Goal: Information Seeking & Learning: Learn about a topic

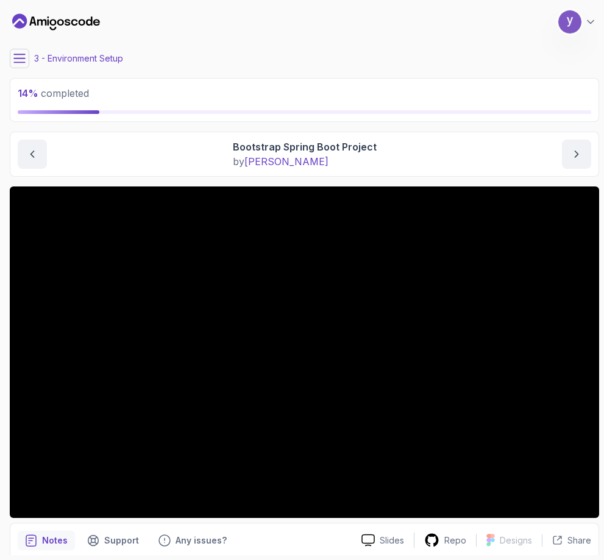
scroll to position [48, 0]
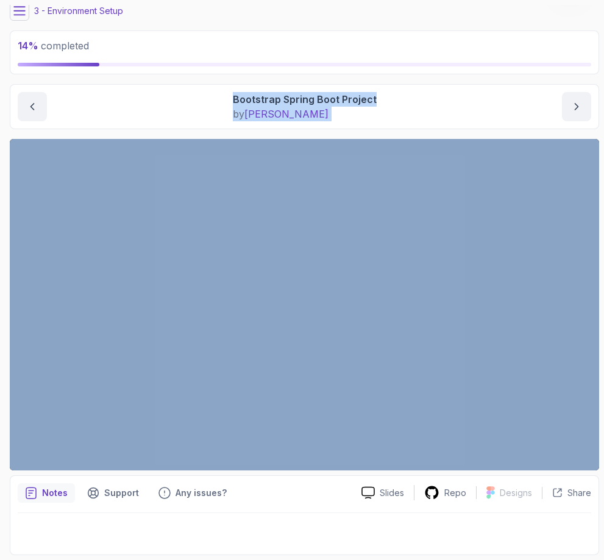
drag, startPoint x: 113, startPoint y: 111, endPoint x: -4, endPoint y: 138, distance: 120.5
click at [0, 138] on html "14 % completed 1 - Intro 2 - Intro To Spring And Spring Boot 3 - Environment Se…" at bounding box center [302, 280] width 604 height 560
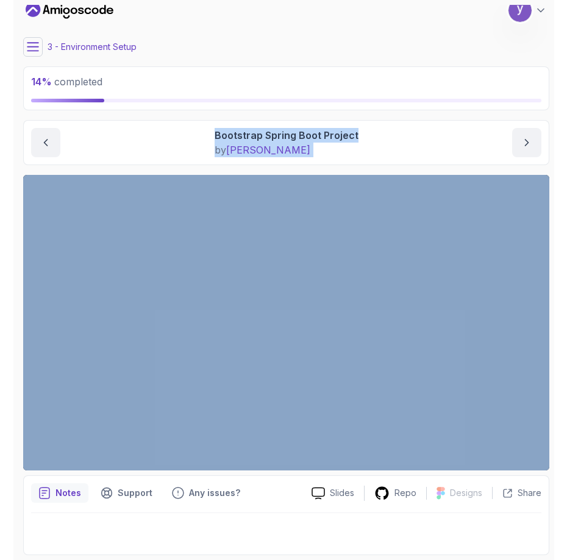
scroll to position [9, 0]
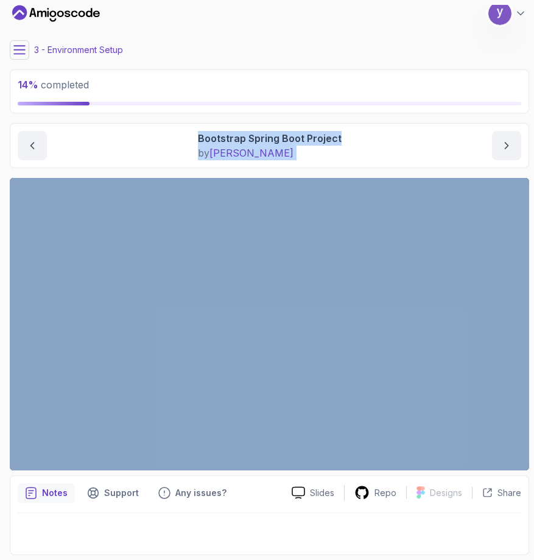
click at [4, 276] on section "14 % completed 1 - Intro 2 - Intro To Spring And Spring Boot 3 - Environment Se…" at bounding box center [267, 280] width 534 height 560
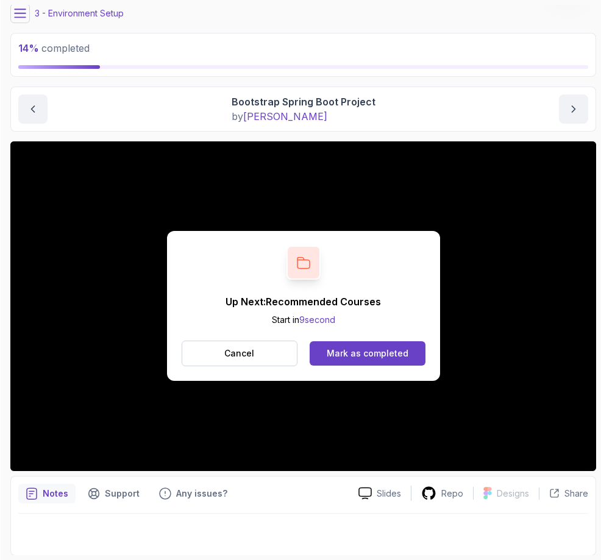
scroll to position [46, 0]
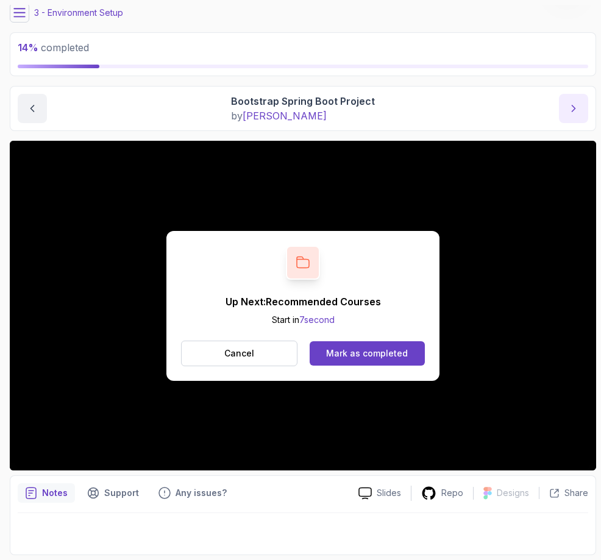
click at [572, 110] on icon "next content" at bounding box center [573, 108] width 12 height 12
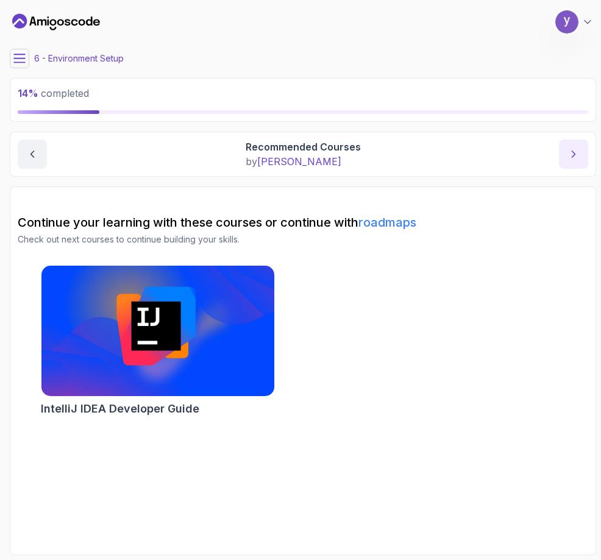
click at [578, 156] on icon "next content" at bounding box center [573, 154] width 12 height 12
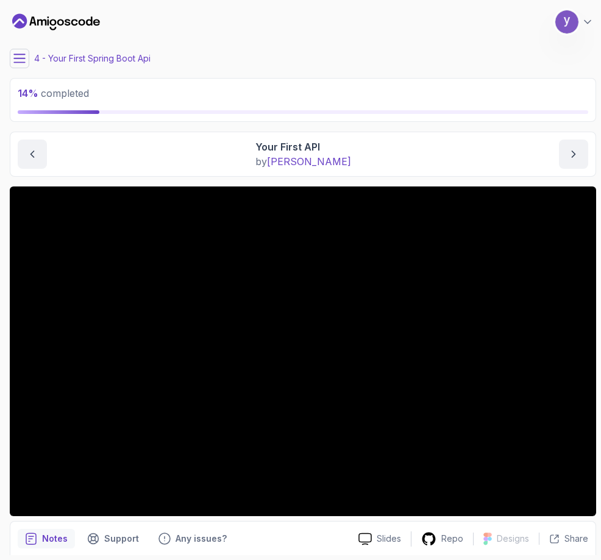
click at [21, 55] on icon at bounding box center [19, 58] width 12 height 12
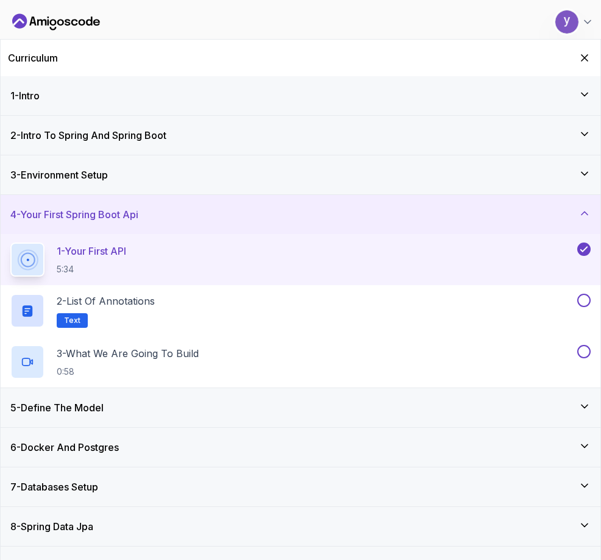
click at [35, 258] on icon at bounding box center [27, 259] width 15 height 15
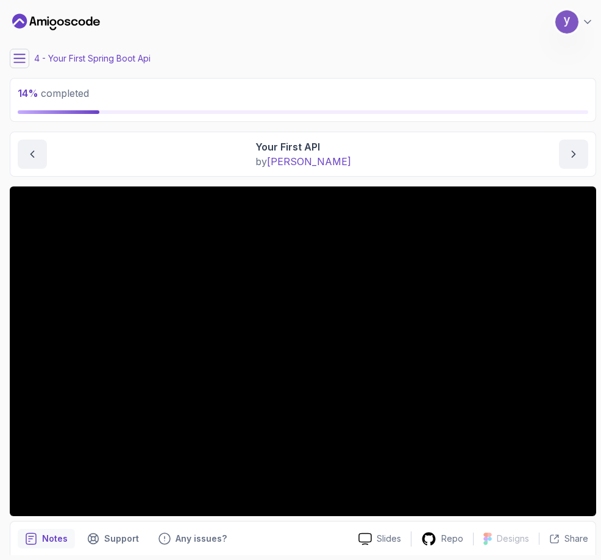
click at [22, 57] on icon at bounding box center [19, 58] width 12 height 12
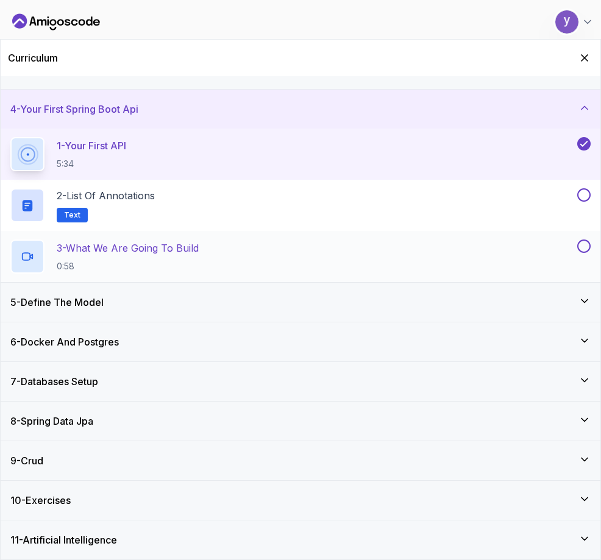
scroll to position [106, 0]
click at [125, 297] on div "5 - Define The Model" at bounding box center [300, 301] width 580 height 15
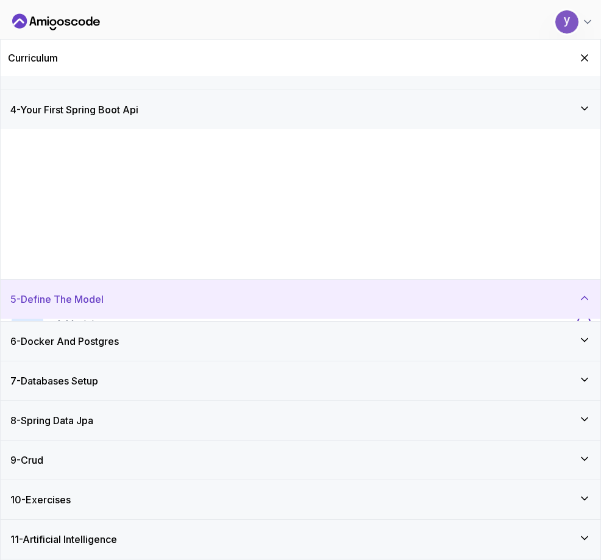
scroll to position [0, 0]
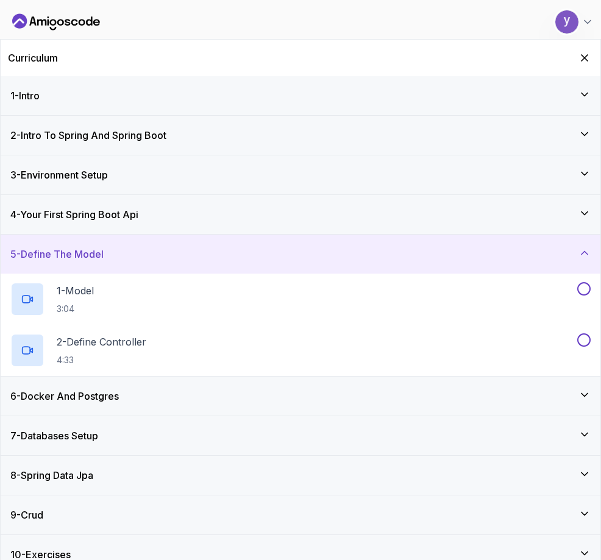
click at [110, 205] on div "4 - Your First Spring Boot Api" at bounding box center [300, 214] width 599 height 39
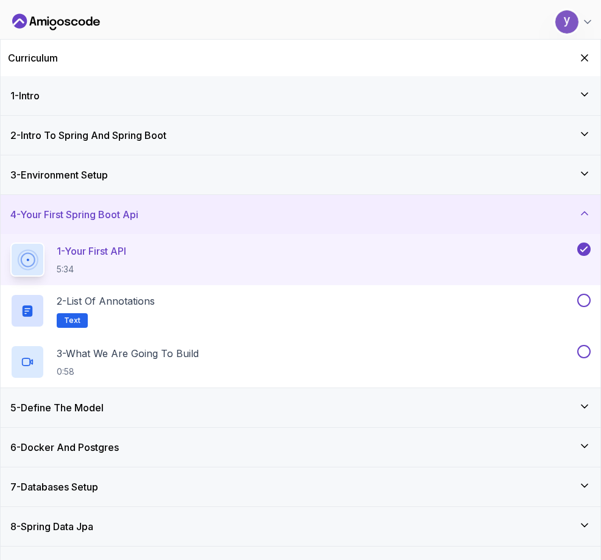
click at [65, 168] on h3 "3 - Environment Setup" at bounding box center [58, 175] width 97 height 15
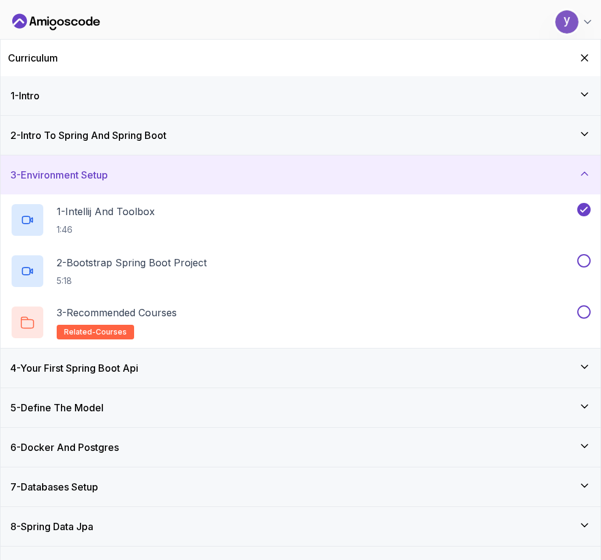
click at [83, 143] on div "2 - Intro To Spring And Spring Boot" at bounding box center [300, 135] width 599 height 39
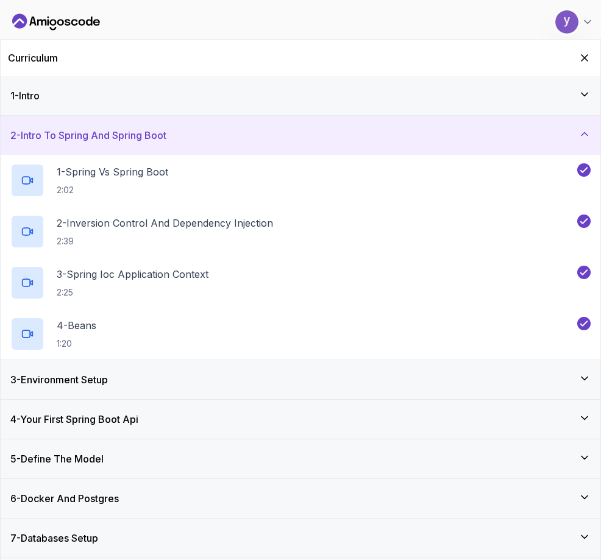
click at [83, 143] on div "2 - Intro To Spring And Spring Boot" at bounding box center [300, 135] width 599 height 39
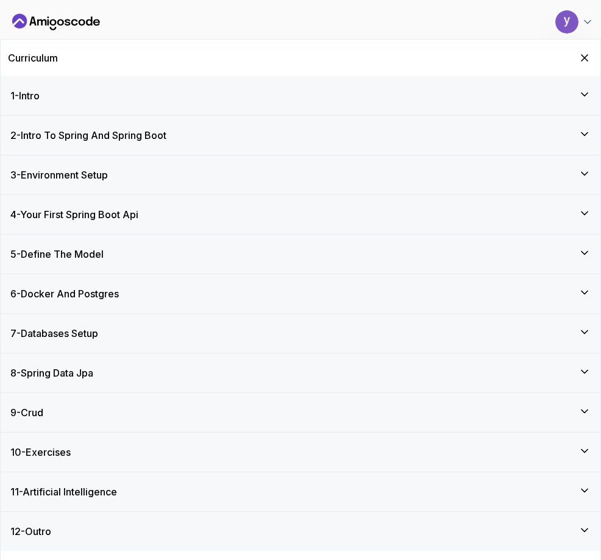
click at [91, 187] on div "3 - Environment Setup" at bounding box center [300, 174] width 599 height 39
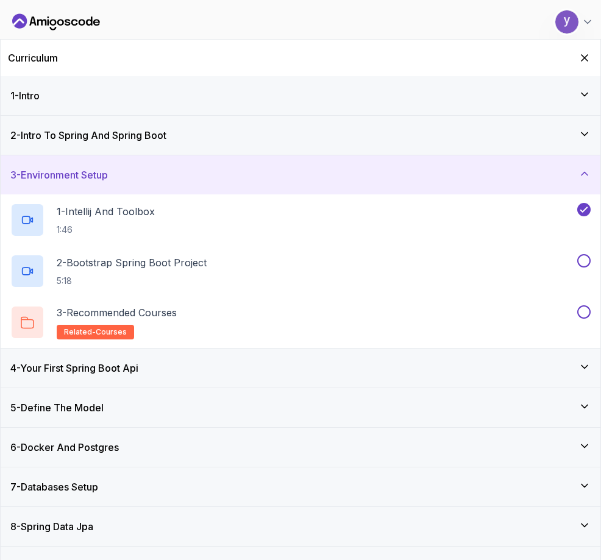
click at [90, 359] on div "4 - Your First Spring Boot Api" at bounding box center [300, 367] width 599 height 39
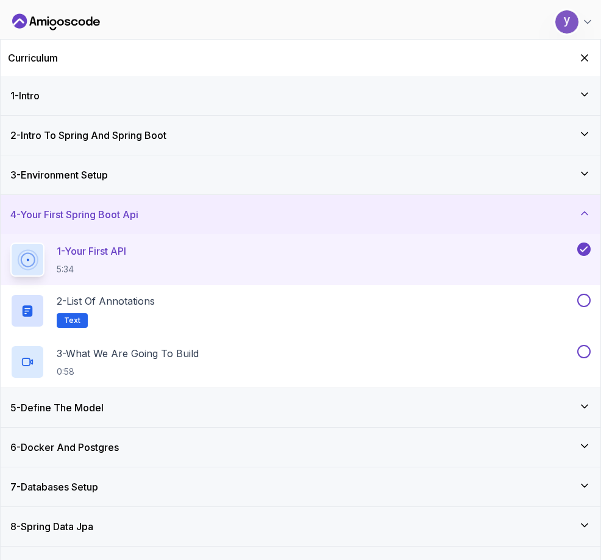
click at [157, 253] on div "1 - Your First API 5:34" at bounding box center [292, 259] width 564 height 34
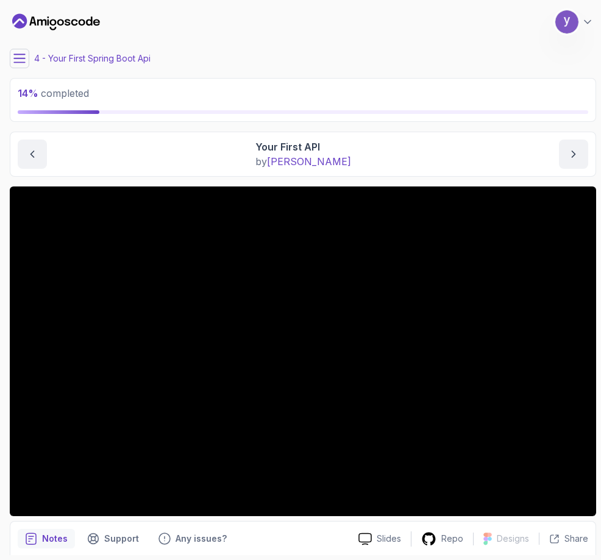
click at [14, 64] on icon at bounding box center [19, 58] width 12 height 12
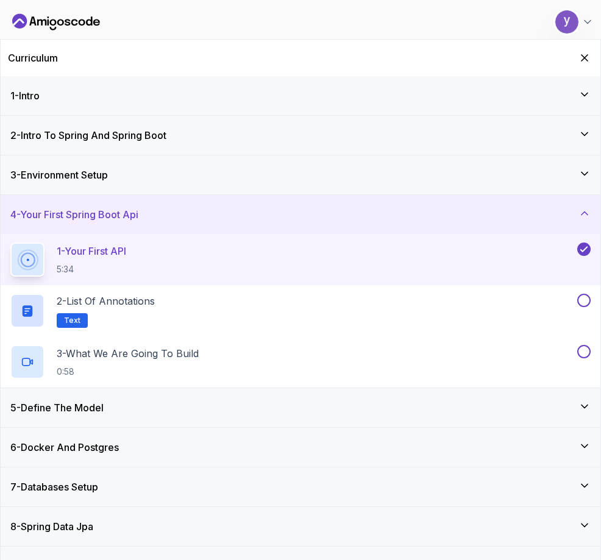
click at [95, 396] on div "5 - Define The Model" at bounding box center [300, 407] width 599 height 39
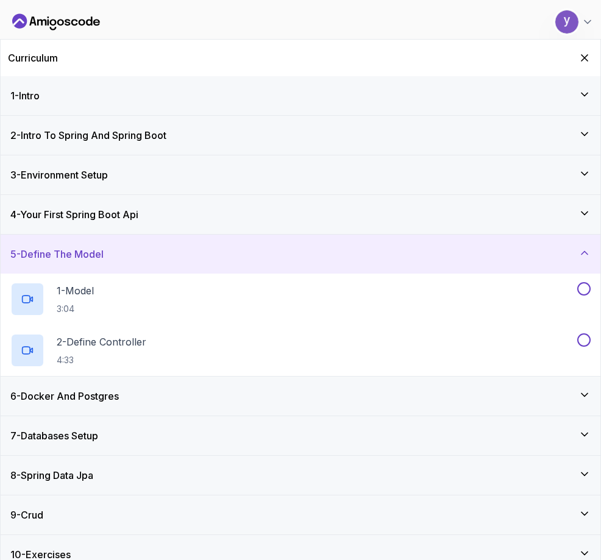
click at [95, 396] on h3 "6 - Docker And Postgres" at bounding box center [64, 396] width 108 height 15
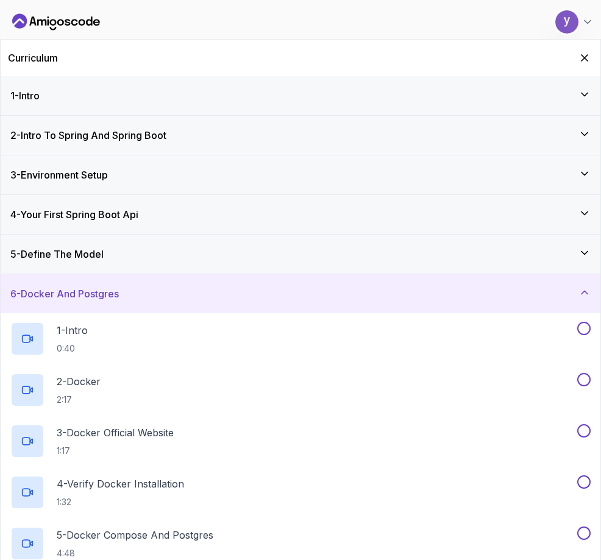
click at [99, 295] on h3 "6 - Docker And Postgres" at bounding box center [64, 293] width 108 height 15
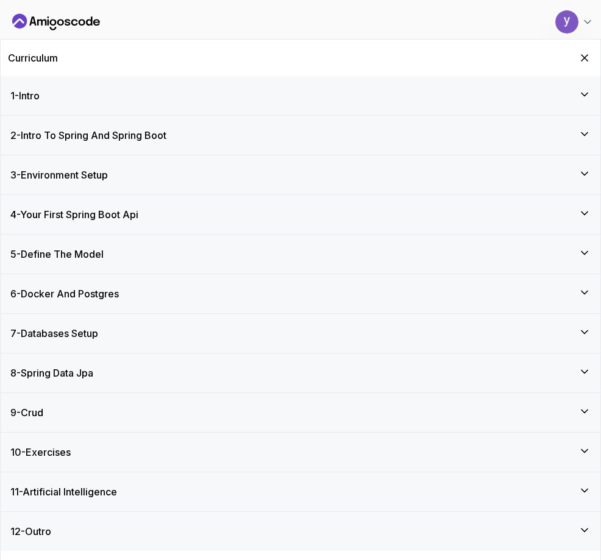
click at [122, 224] on div "4 - Your First Spring Boot Api" at bounding box center [300, 214] width 599 height 39
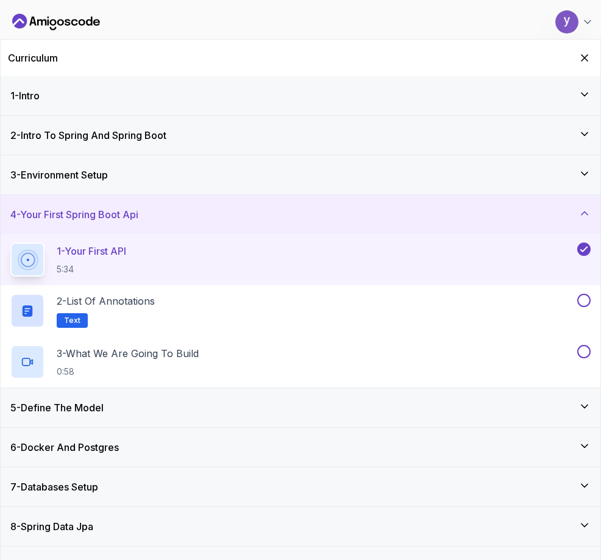
click at [126, 252] on p "1 - Your First API" at bounding box center [91, 251] width 69 height 15
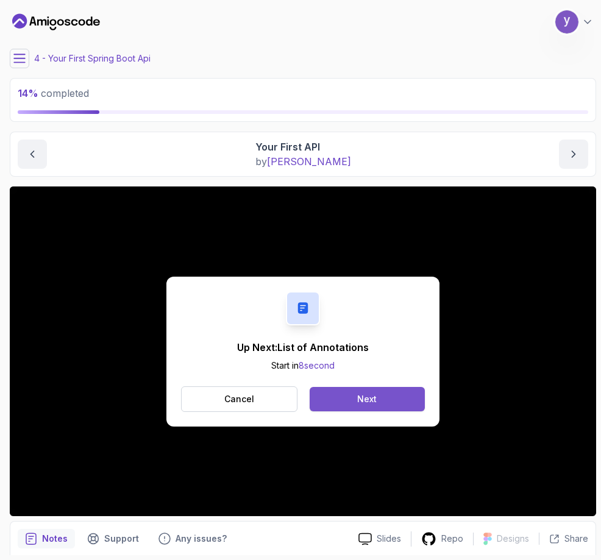
click at [313, 401] on button "Next" at bounding box center [366, 399] width 115 height 24
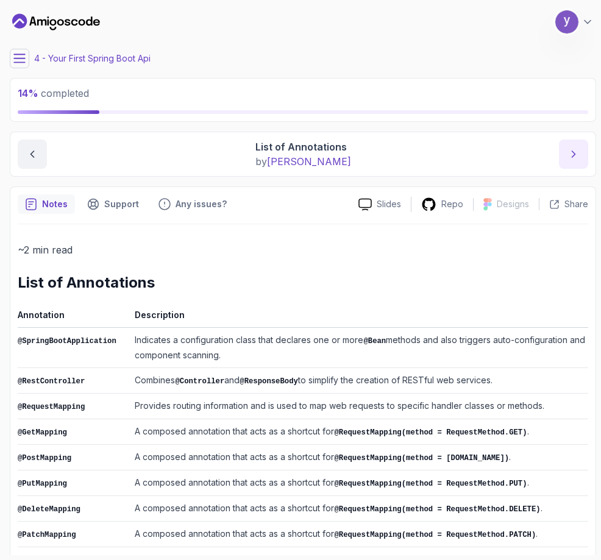
click at [565, 153] on button "next content" at bounding box center [573, 154] width 29 height 29
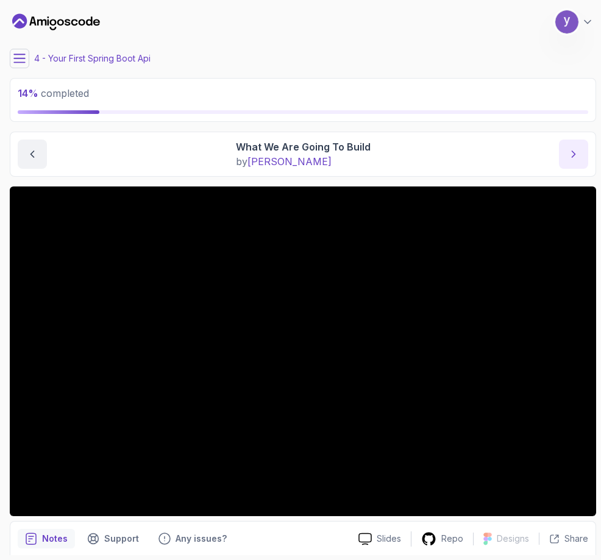
click at [572, 157] on icon "next content" at bounding box center [573, 154] width 3 height 6
click at [23, 51] on button at bounding box center [19, 58] width 19 height 19
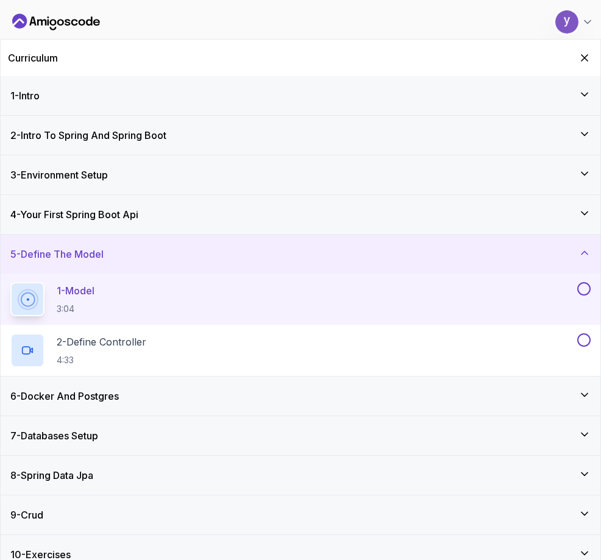
click at [53, 97] on div "1 - Intro" at bounding box center [300, 95] width 580 height 15
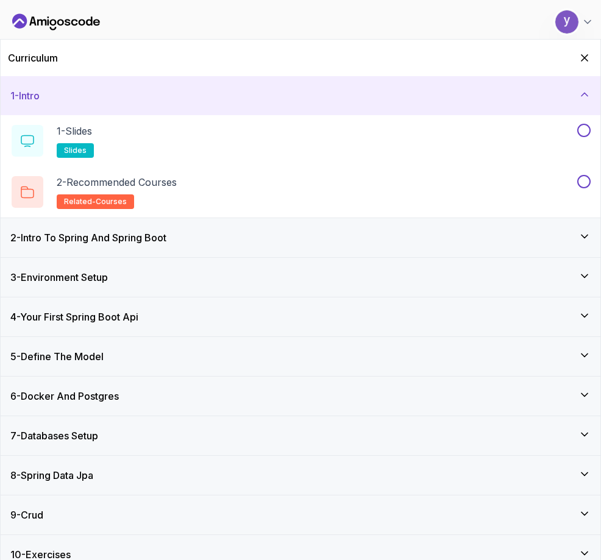
click at [126, 231] on h3 "2 - Intro To Spring And Spring Boot" at bounding box center [88, 237] width 156 height 15
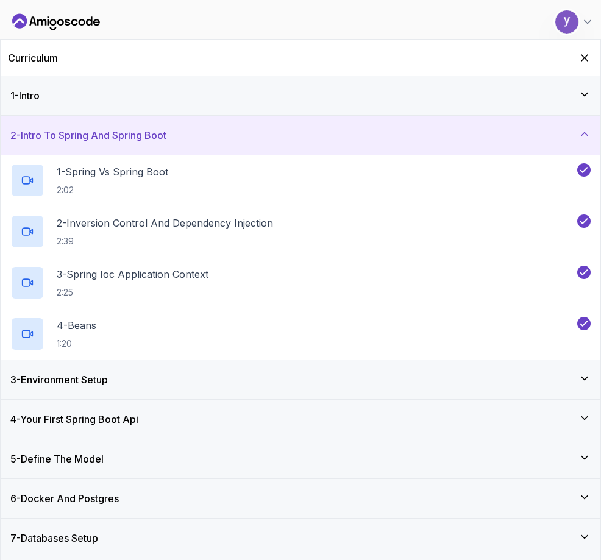
click at [55, 95] on div "1 - Intro" at bounding box center [300, 95] width 580 height 15
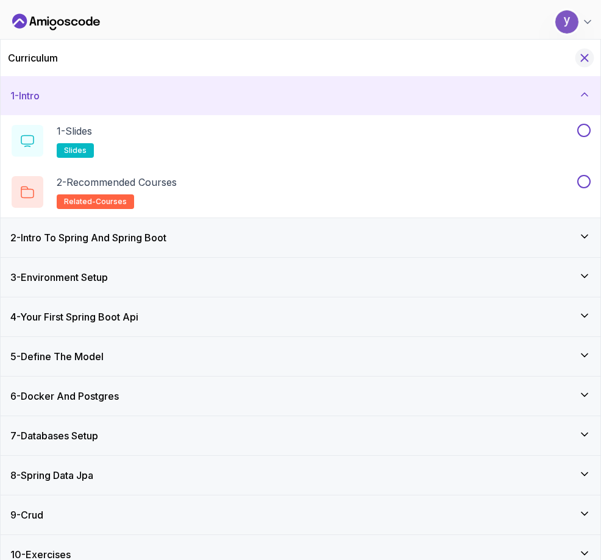
click at [582, 64] on icon "Hide Curriculum for mobile" at bounding box center [584, 57] width 13 height 13
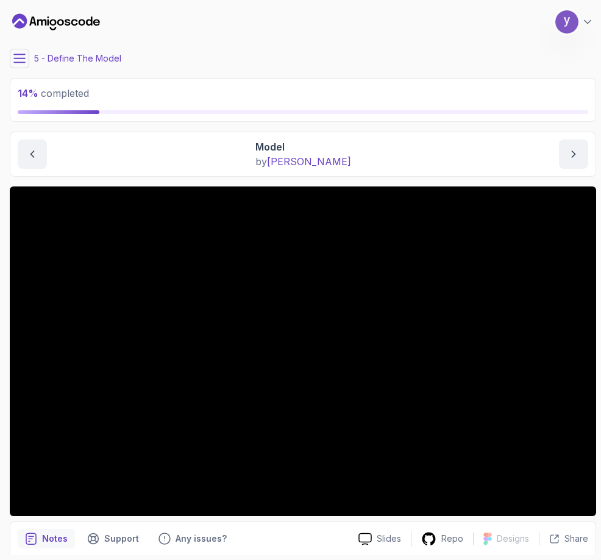
click at [13, 61] on button at bounding box center [19, 58] width 19 height 19
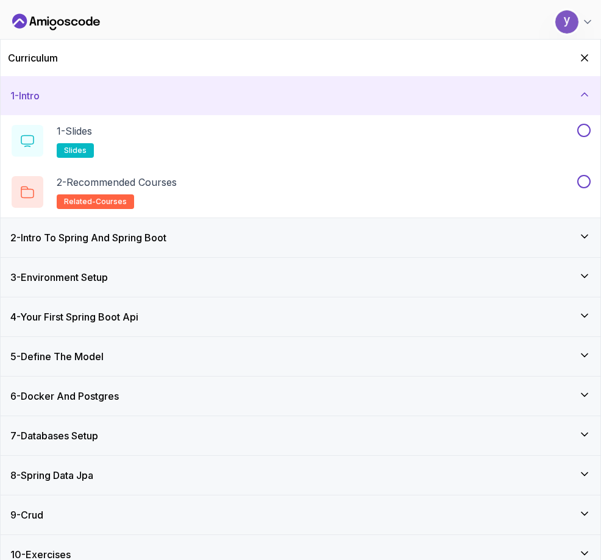
click at [158, 242] on h3 "2 - Intro To Spring And Spring Boot" at bounding box center [88, 237] width 156 height 15
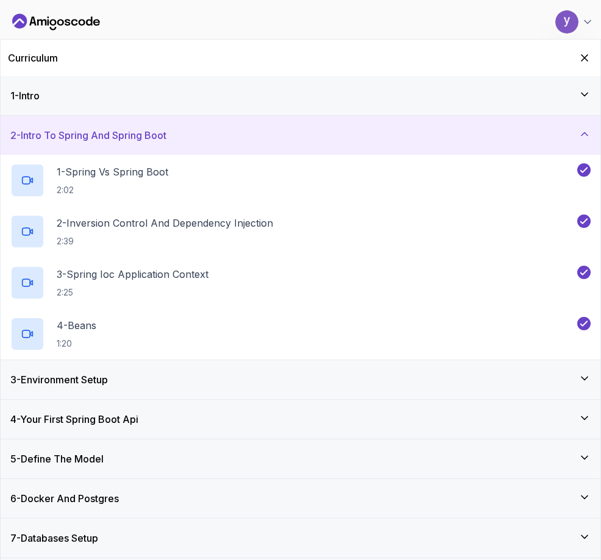
click at [193, 412] on div "4 - Your First Spring Boot Api" at bounding box center [300, 419] width 580 height 15
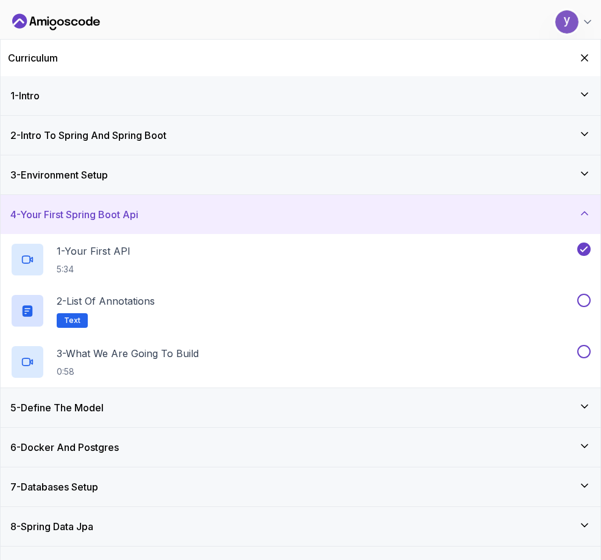
click at [158, 415] on div "5 - Define The Model" at bounding box center [300, 407] width 599 height 39
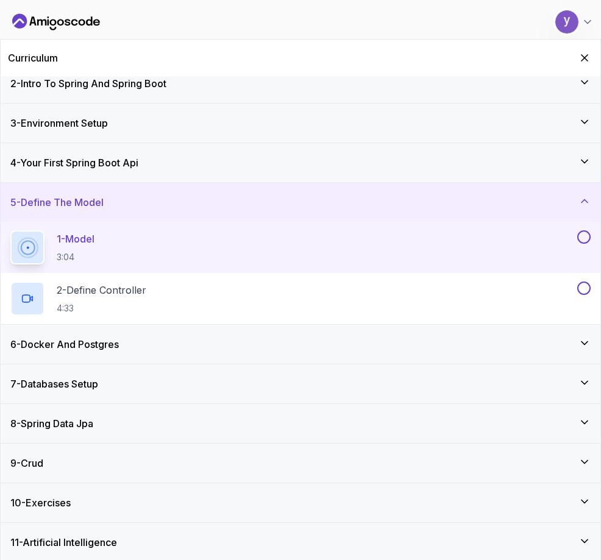
scroll to position [55, 0]
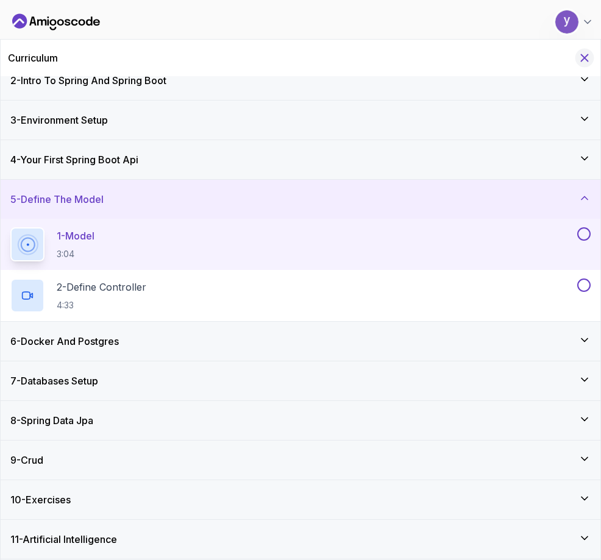
click at [581, 63] on icon "Hide Curriculum for mobile" at bounding box center [584, 57] width 13 height 13
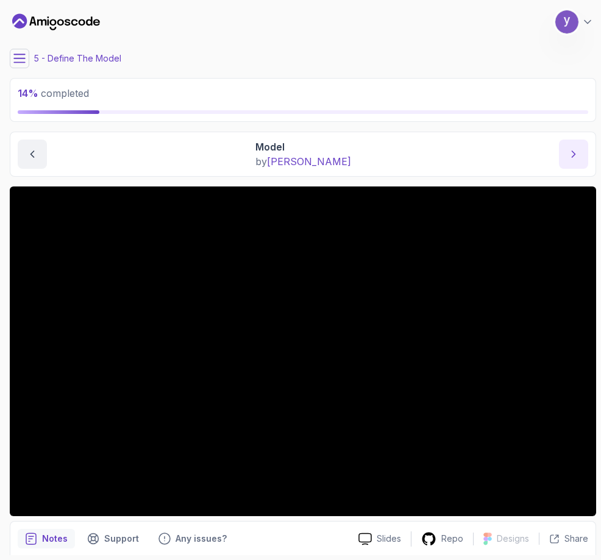
click at [572, 155] on icon "next content" at bounding box center [573, 154] width 12 height 12
click at [571, 157] on icon "next content" at bounding box center [573, 154] width 12 height 12
click at [14, 55] on icon at bounding box center [19, 58] width 12 height 12
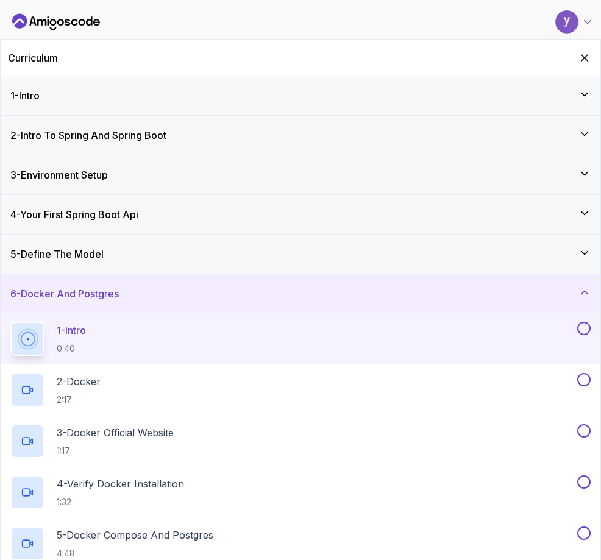
click at [14, 55] on h2 "Curriculum" at bounding box center [33, 58] width 50 height 15
click at [590, 58] on icon "Hide Curriculum for mobile" at bounding box center [584, 57] width 13 height 13
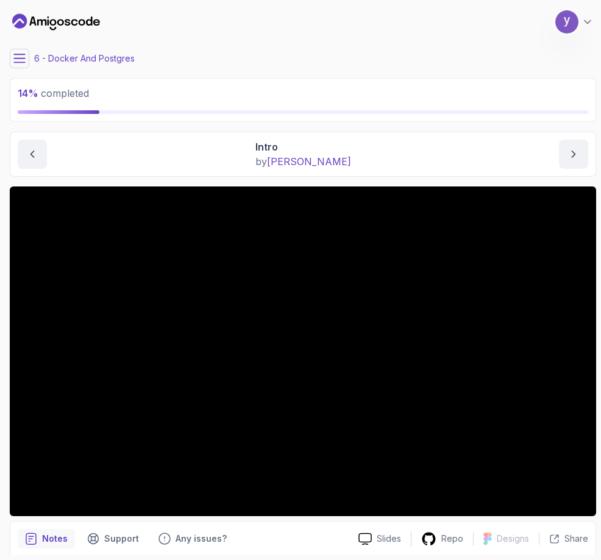
click at [351, 58] on div "6 - Docker And Postgres" at bounding box center [303, 58] width 586 height 19
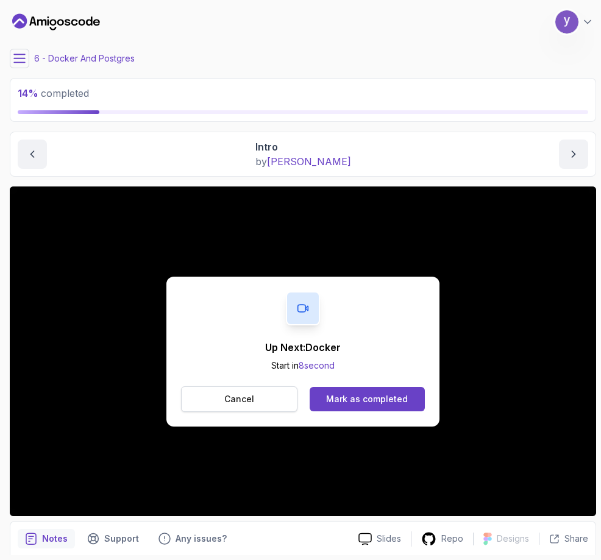
click at [257, 406] on button "Cancel" at bounding box center [239, 399] width 116 height 26
